Goal: Information Seeking & Learning: Learn about a topic

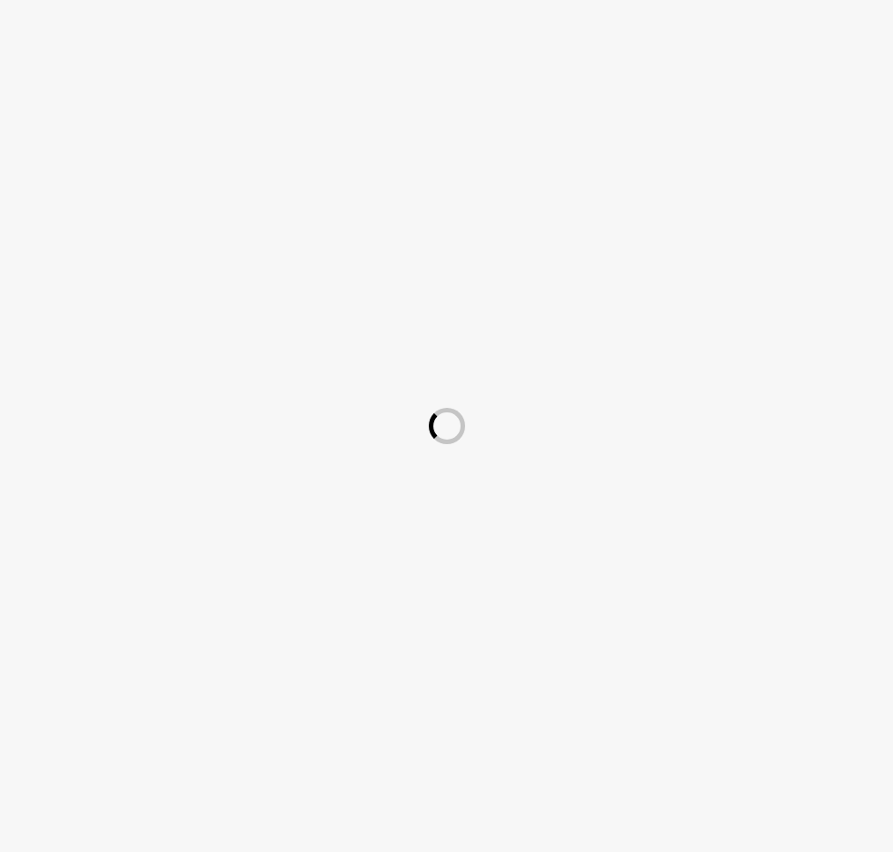
drag, startPoint x: 674, startPoint y: 684, endPoint x: 658, endPoint y: 548, distance: 137.3
click at [674, 684] on div at bounding box center [446, 426] width 893 height 852
